Goal: Use online tool/utility: Utilize a website feature to perform a specific function

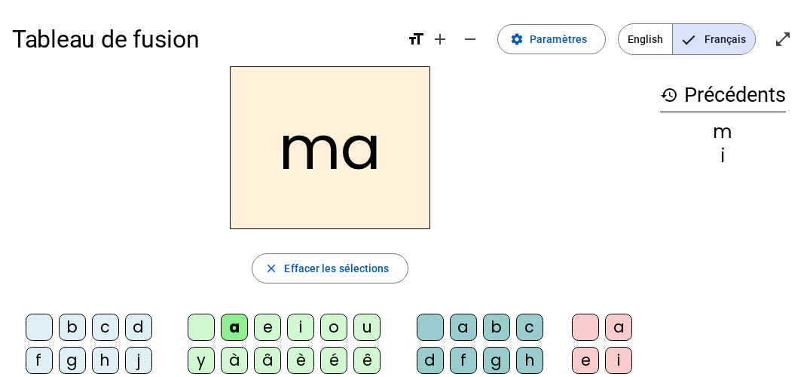
scroll to position [100, 0]
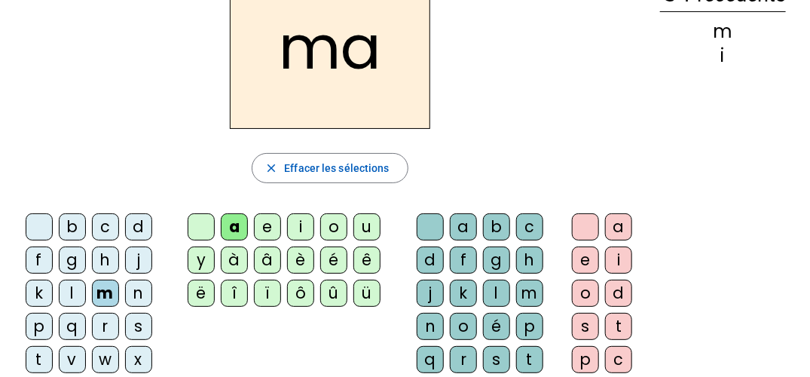
click at [36, 349] on div "t" at bounding box center [39, 359] width 27 height 27
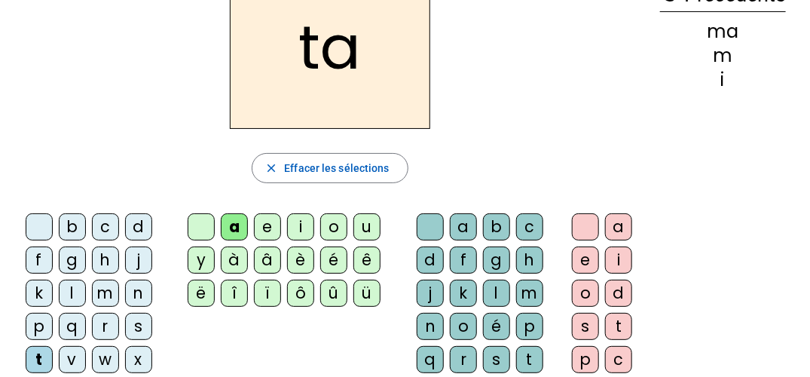
click at [69, 291] on div "l" at bounding box center [72, 292] width 27 height 27
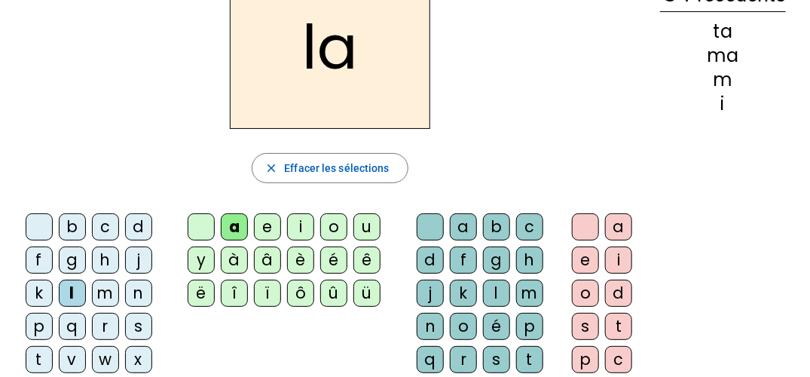
click at [135, 325] on div "s" at bounding box center [138, 326] width 27 height 27
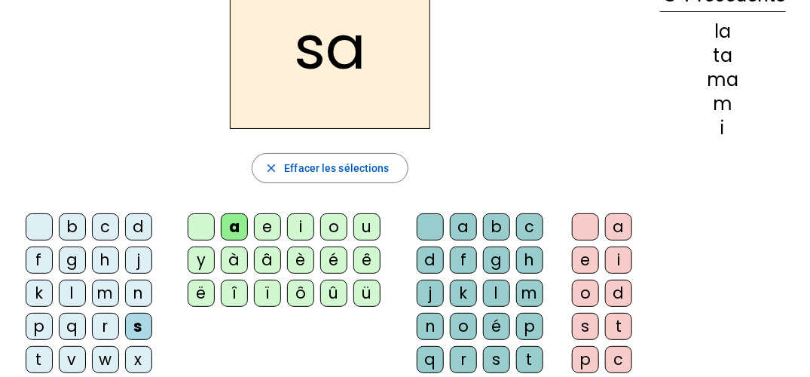
click at [499, 292] on div "l" at bounding box center [496, 292] width 27 height 27
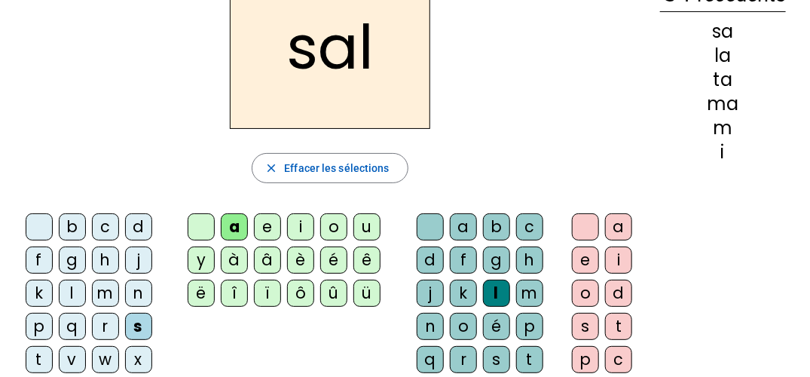
click at [77, 221] on div "b" at bounding box center [72, 226] width 27 height 27
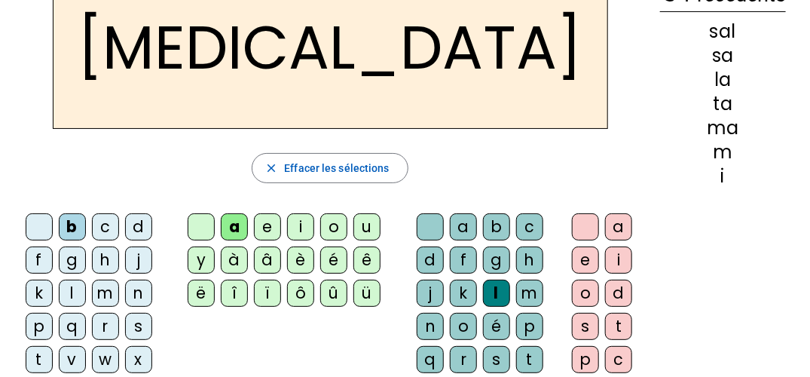
click at [109, 283] on div "m" at bounding box center [105, 292] width 27 height 27
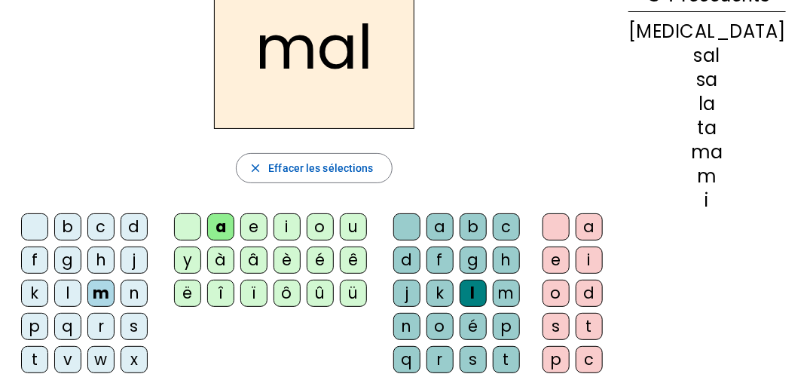
click at [301, 221] on div "i" at bounding box center [286, 226] width 27 height 27
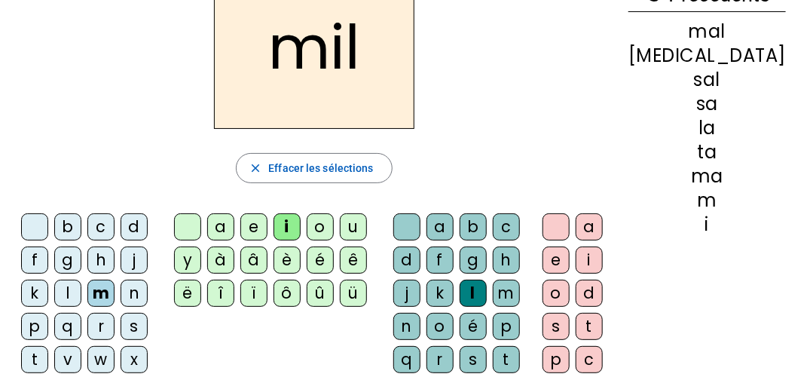
click at [145, 324] on div "s" at bounding box center [134, 326] width 27 height 27
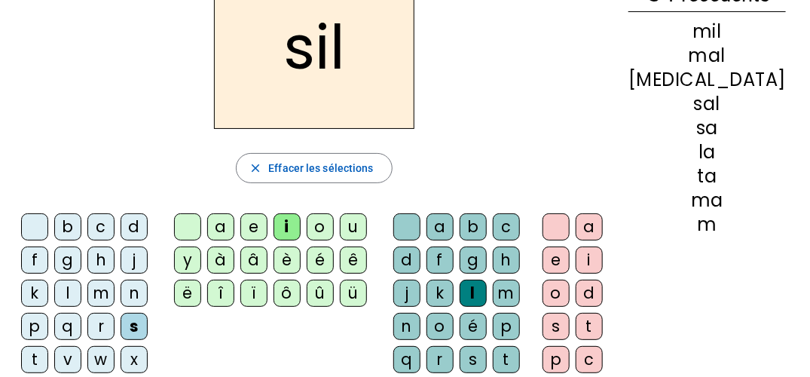
click at [487, 289] on div "l" at bounding box center [473, 292] width 27 height 27
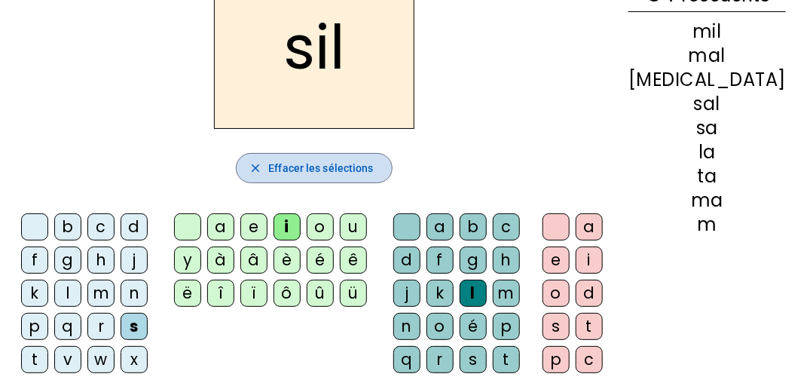
click at [341, 164] on span "Effacer les sélections" at bounding box center [320, 168] width 105 height 18
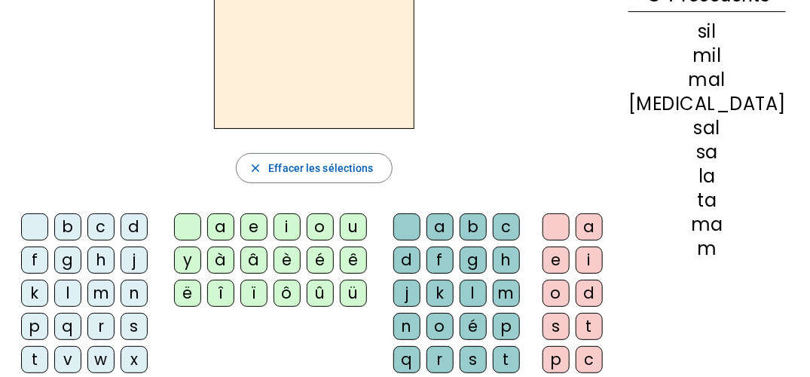
click at [132, 316] on div "s" at bounding box center [134, 326] width 27 height 27
click at [301, 219] on div "i" at bounding box center [286, 226] width 27 height 27
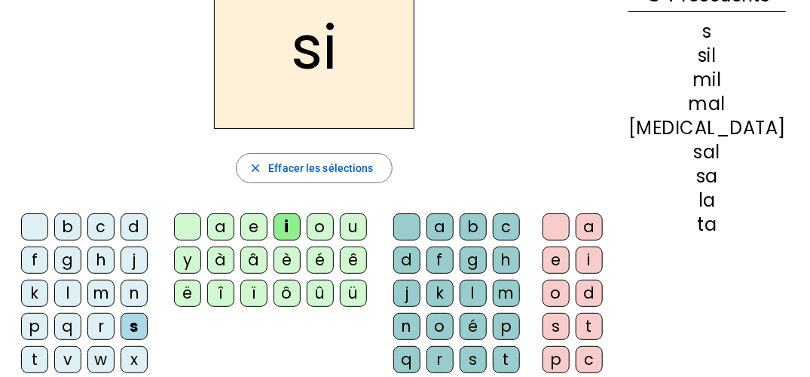
click at [367, 216] on div "u" at bounding box center [353, 226] width 27 height 27
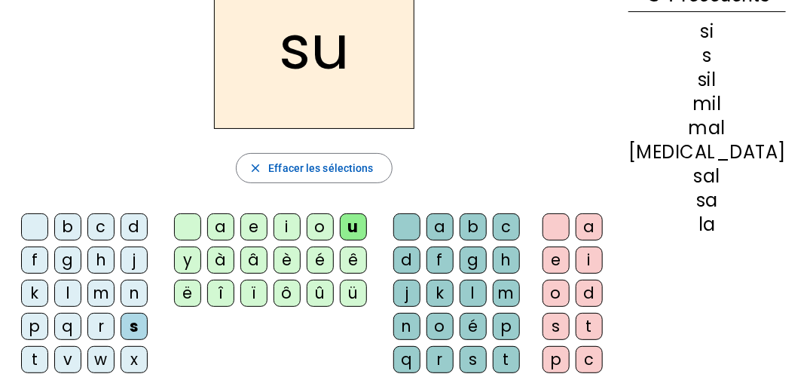
click at [367, 216] on div "u" at bounding box center [353, 226] width 27 height 27
click at [454, 355] on div "r" at bounding box center [439, 359] width 27 height 27
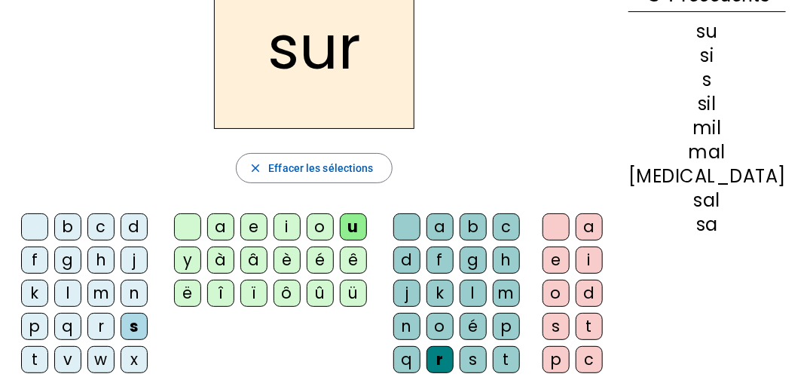
click at [101, 292] on div "m" at bounding box center [100, 292] width 27 height 27
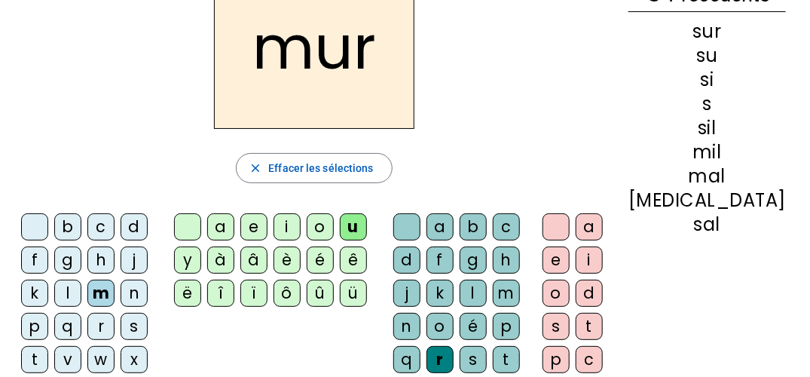
click at [131, 220] on div "d" at bounding box center [134, 226] width 27 height 27
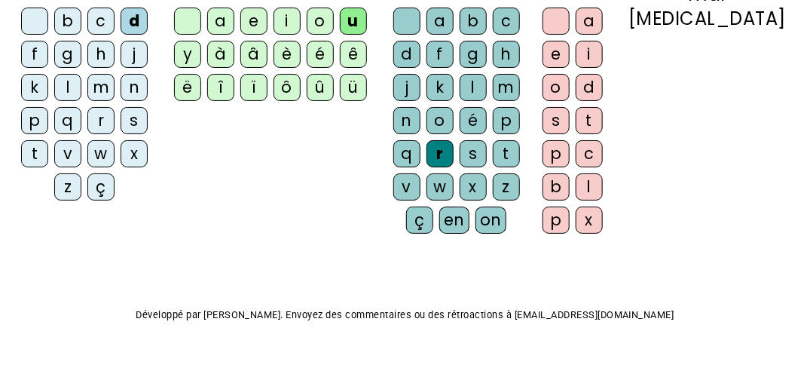
scroll to position [327, 0]
